Goal: Use online tool/utility

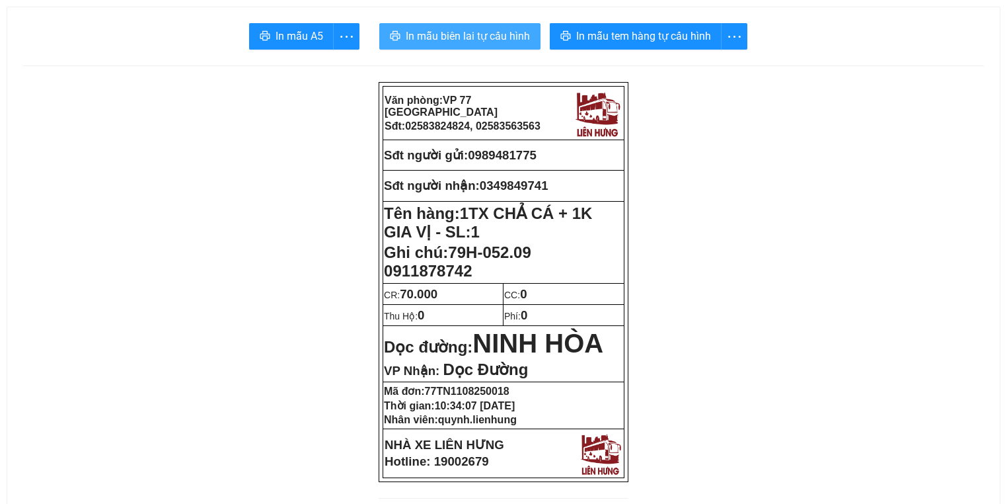
drag, startPoint x: 502, startPoint y: 40, endPoint x: 491, endPoint y: 41, distance: 11.3
click at [502, 40] on span "In mẫu biên lai tự cấu hình" at bounding box center [468, 36] width 124 height 17
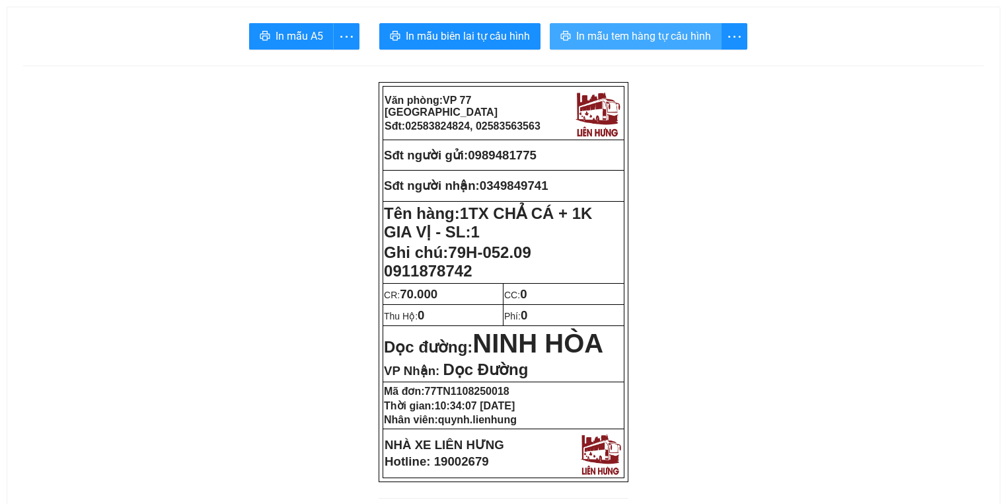
click at [680, 36] on span "In mẫu tem hàng tự cấu hình" at bounding box center [643, 36] width 135 height 17
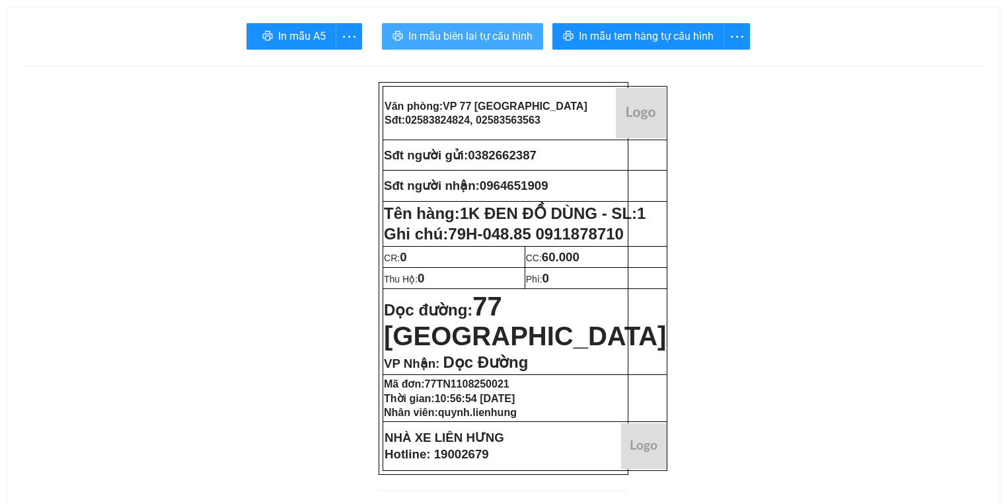
click at [423, 42] on span "In mẫu biên lai tự cấu hình" at bounding box center [470, 36] width 124 height 17
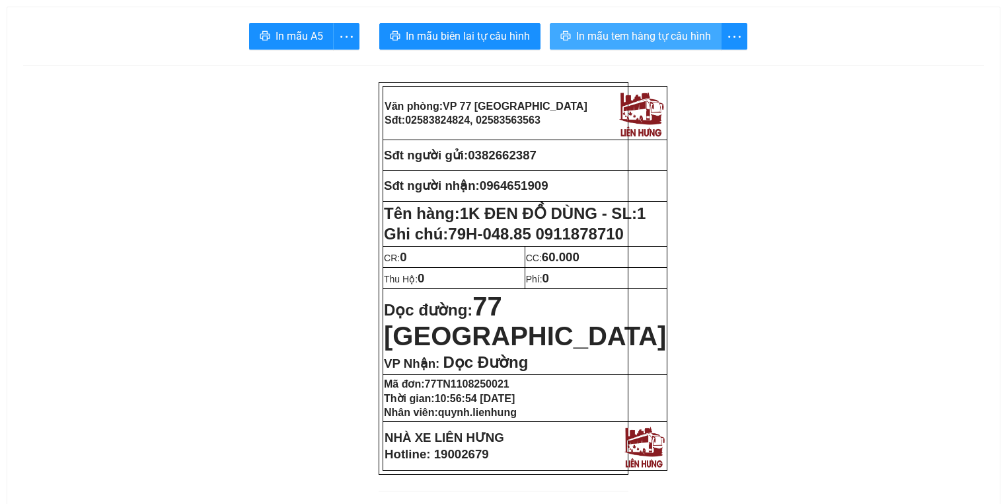
click at [642, 44] on span "In mẫu tem hàng tự cấu hình" at bounding box center [643, 36] width 135 height 17
